Goal: Task Accomplishment & Management: Complete application form

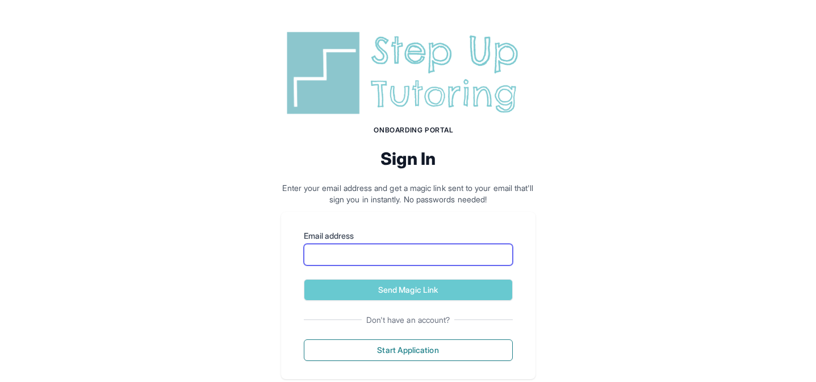
click at [362, 255] on input "Email address" at bounding box center [408, 255] width 209 height 22
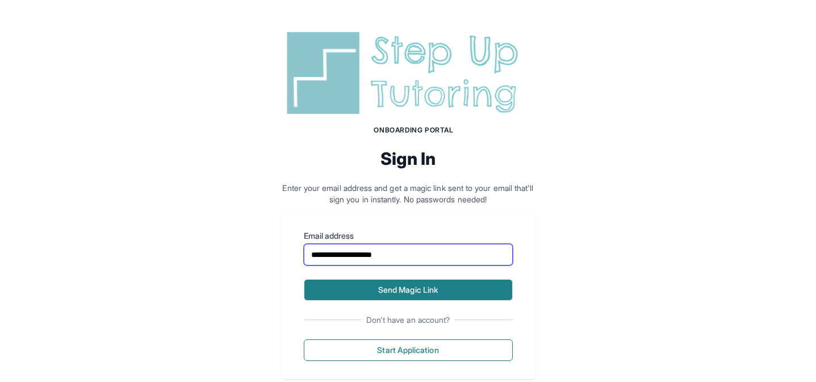
type input "**********"
click at [379, 288] on button "Send Magic Link" at bounding box center [408, 290] width 209 height 22
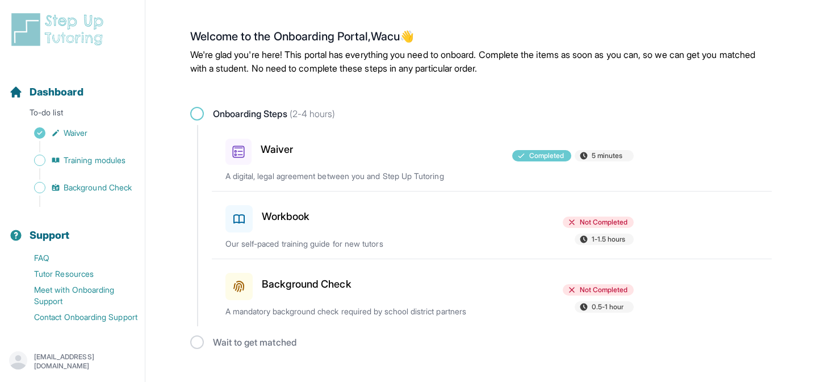
click at [296, 222] on h3 "Workbook" at bounding box center [286, 216] width 48 height 16
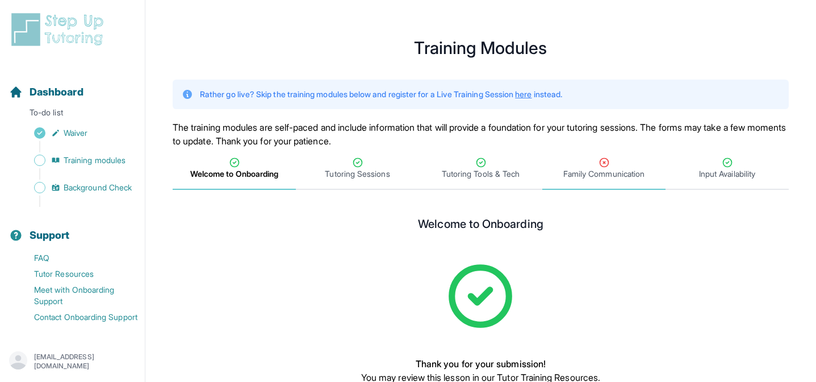
click at [607, 164] on icon "Tabs" at bounding box center [604, 162] width 11 height 11
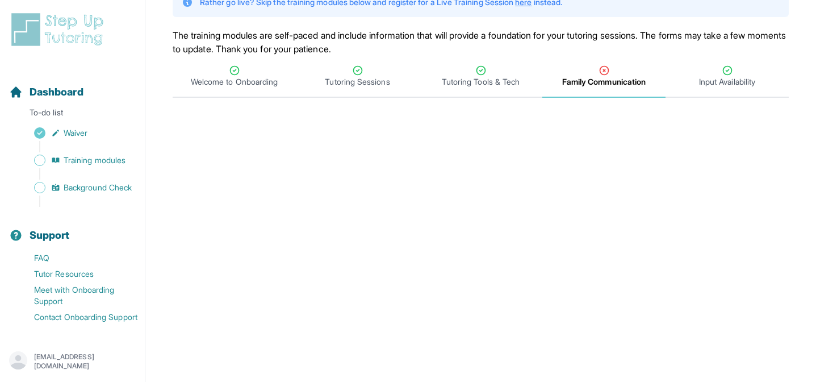
scroll to position [132, 0]
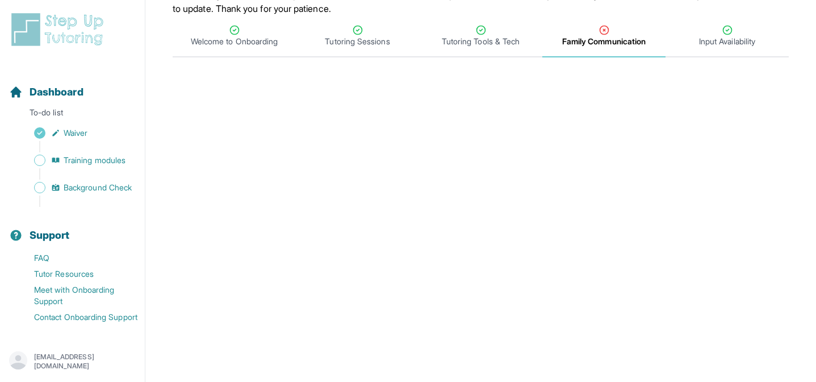
click at [609, 36] on span "Family Communication" at bounding box center [603, 41] width 83 height 11
click at [44, 95] on span "Dashboard" at bounding box center [57, 92] width 54 height 16
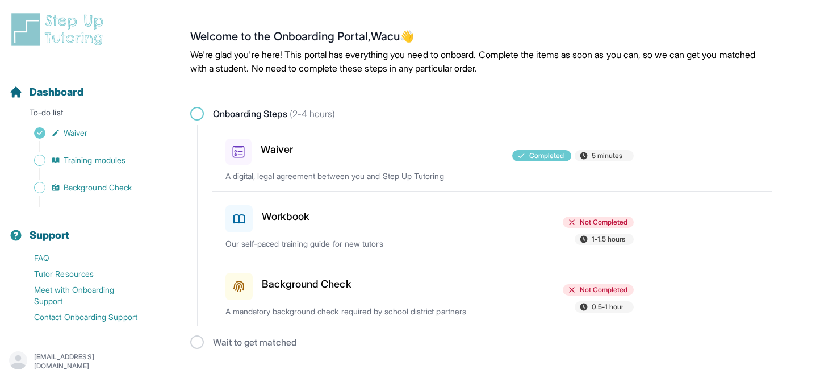
click at [327, 223] on div "Workbook" at bounding box center [291, 217] width 132 height 32
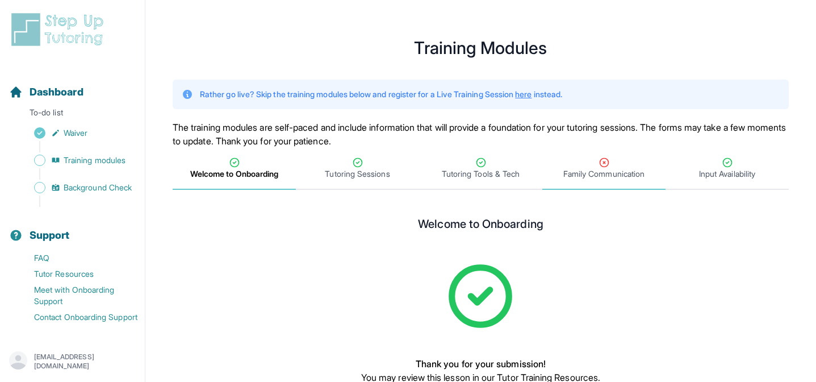
click at [599, 176] on span "Family Communication" at bounding box center [603, 173] width 81 height 11
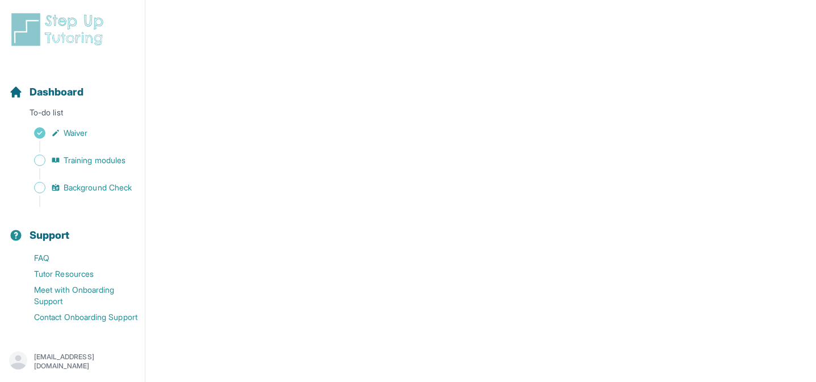
scroll to position [544, 0]
click at [64, 130] on span "Waiver" at bounding box center [76, 132] width 24 height 11
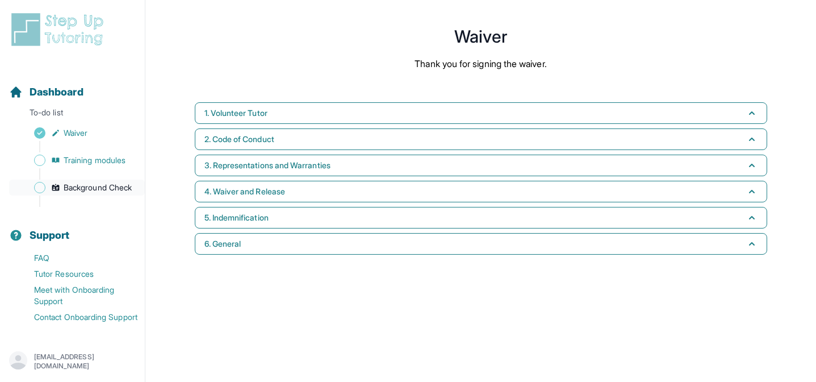
click at [45, 185] on link "Background Check" at bounding box center [77, 187] width 136 height 16
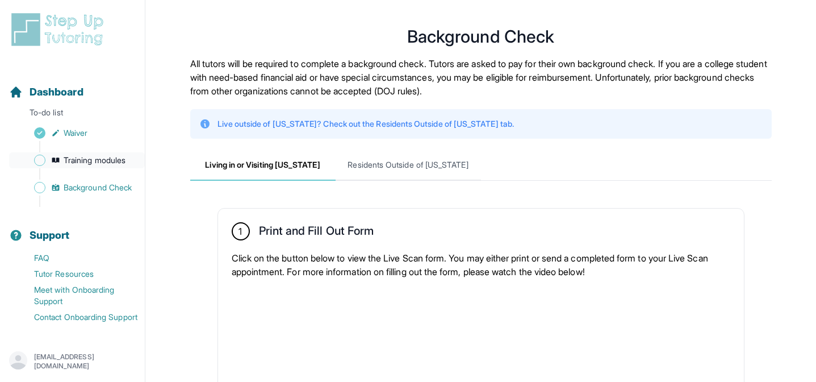
click at [41, 163] on span "Sidebar" at bounding box center [39, 159] width 11 height 11
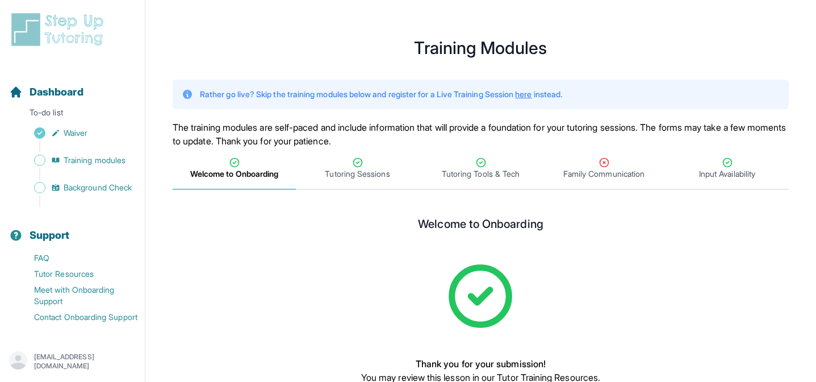
click at [77, 357] on p "[EMAIL_ADDRESS][DOMAIN_NAME]" at bounding box center [85, 361] width 102 height 18
click at [90, 183] on span "Background Check" at bounding box center [98, 187] width 68 height 11
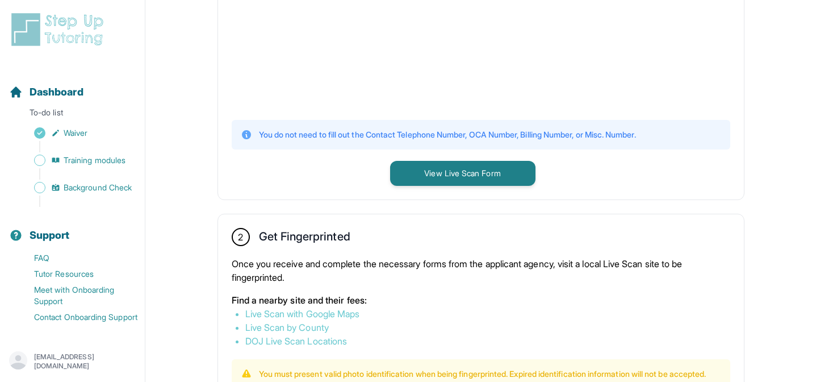
scroll to position [427, 0]
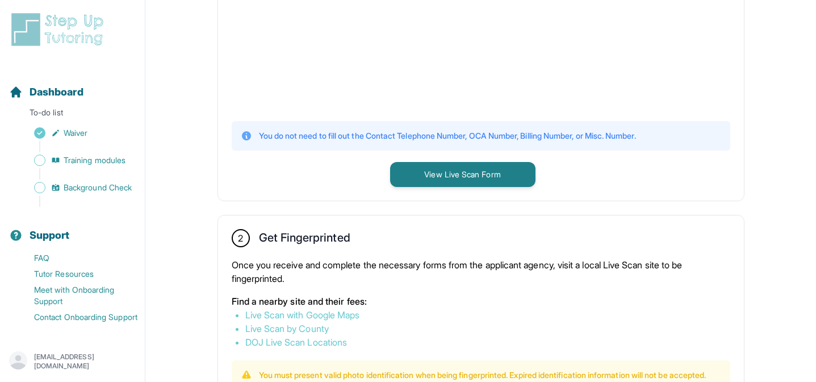
click at [327, 325] on link "Live Scan by County" at bounding box center [286, 328] width 83 height 11
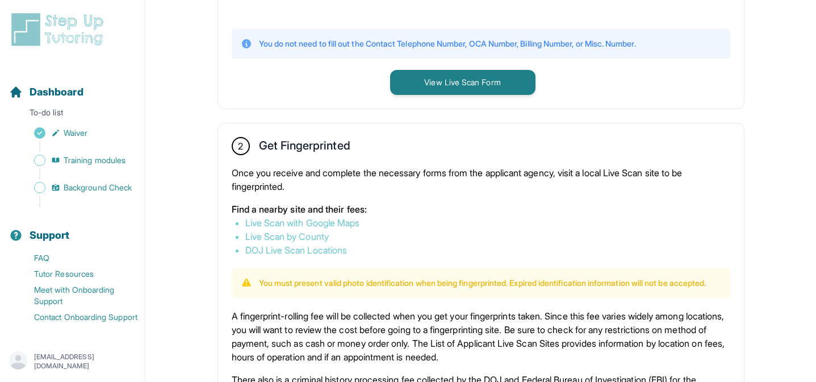
scroll to position [532, 0]
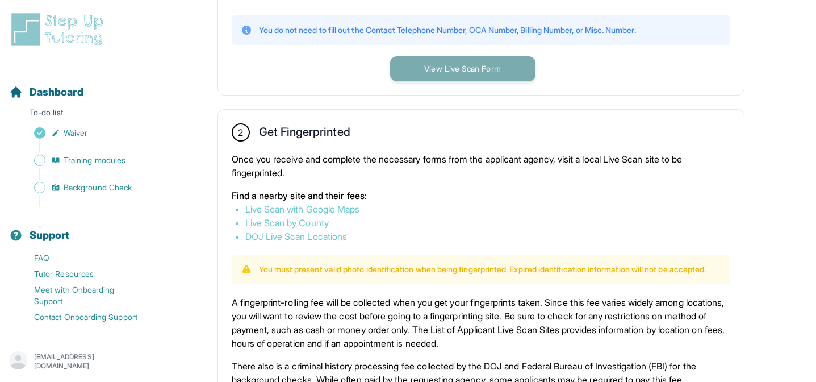
click at [408, 69] on button "View Live Scan Form" at bounding box center [462, 68] width 145 height 25
